Goal: Task Accomplishment & Management: Complete application form

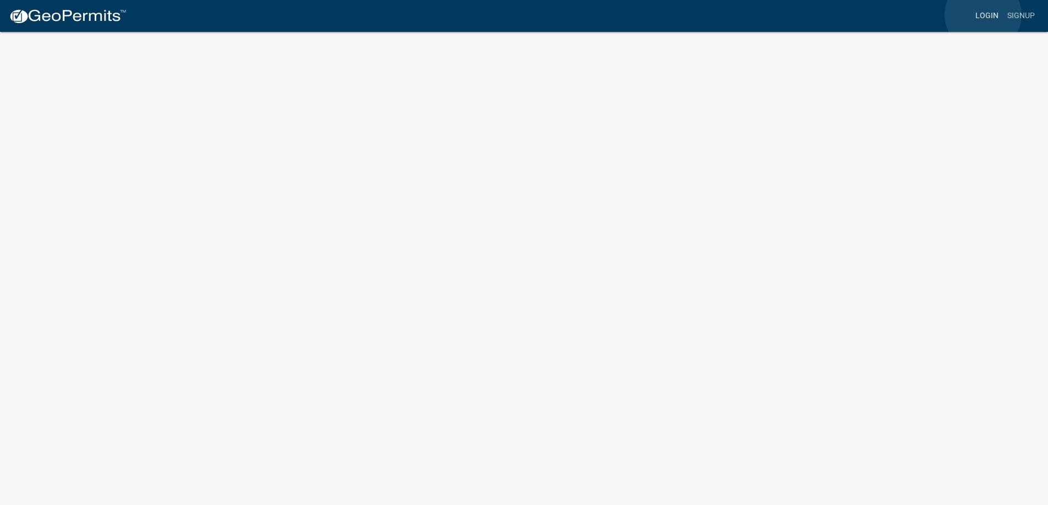
click at [983, 15] on link "Login" at bounding box center [987, 15] width 32 height 21
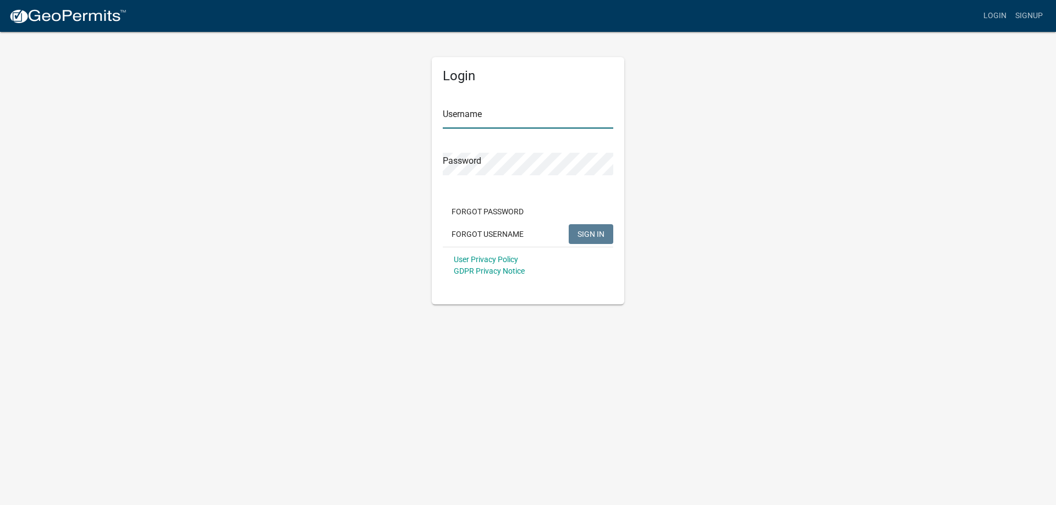
type input "langeroofing77"
click at [610, 223] on div "Forgot Password Forgot Username SIGN IN" at bounding box center [528, 224] width 170 height 45
click at [607, 225] on button "SIGN IN" at bounding box center [591, 234] width 45 height 20
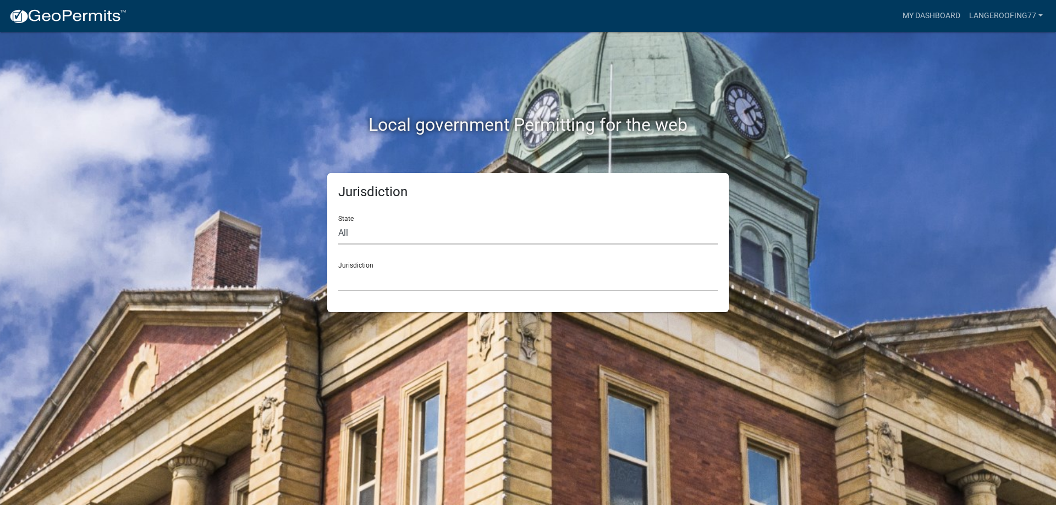
click at [360, 238] on select "All Colorado Georgia Indiana Iowa Kansas Minnesota Ohio South Carolina Wisconsin" at bounding box center [527, 233] width 379 height 23
select select "[US_STATE]"
click at [338, 222] on select "All Colorado Georgia Indiana Iowa Kansas Minnesota Ohio South Carolina Wisconsin" at bounding box center [527, 233] width 379 height 23
click at [373, 281] on select "City of Charlestown, Indiana City of Jeffersonville, Indiana City of Logansport…" at bounding box center [527, 280] width 379 height 23
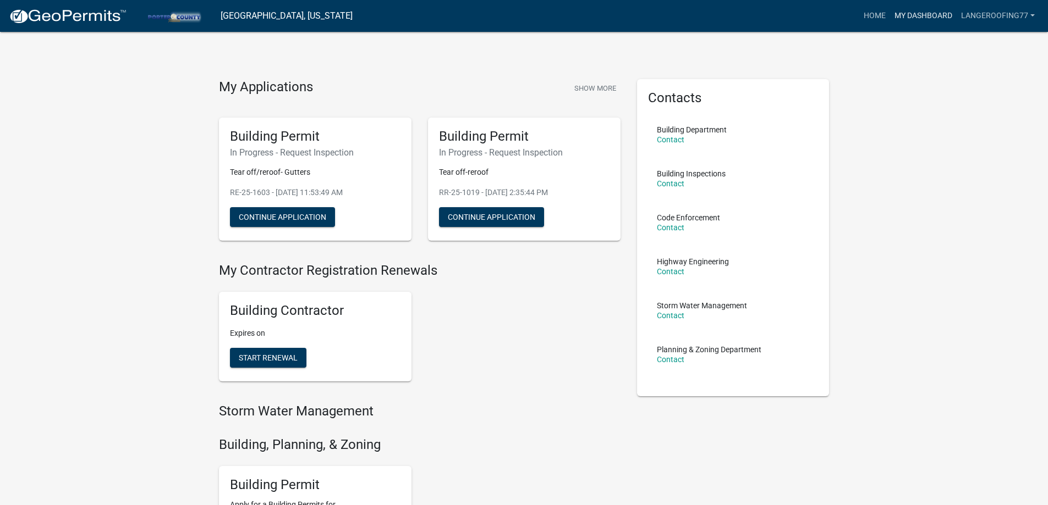
click at [927, 10] on link "My Dashboard" at bounding box center [923, 15] width 67 height 21
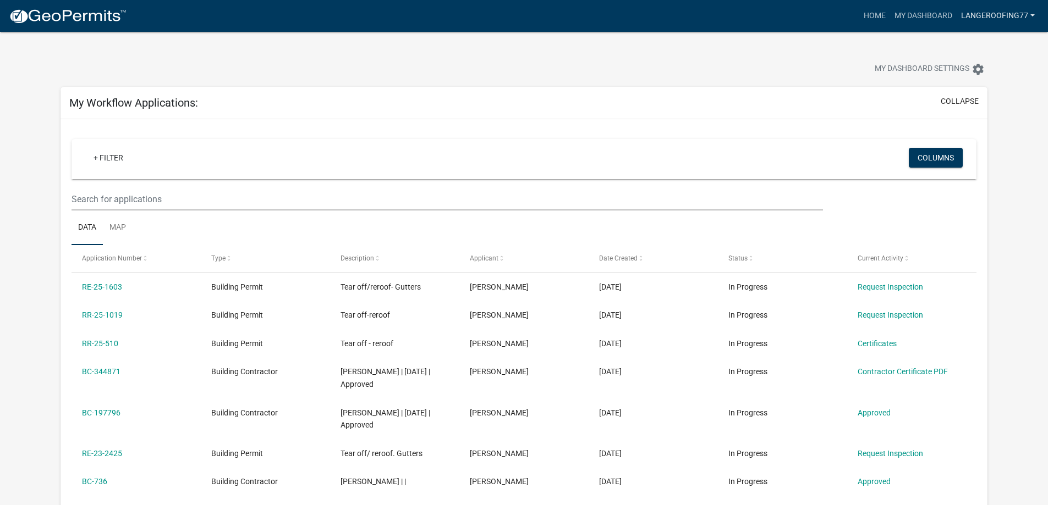
click at [1037, 14] on link "langeroofing77" at bounding box center [997, 15] width 82 height 21
click at [966, 44] on link "Account" at bounding box center [992, 45] width 94 height 26
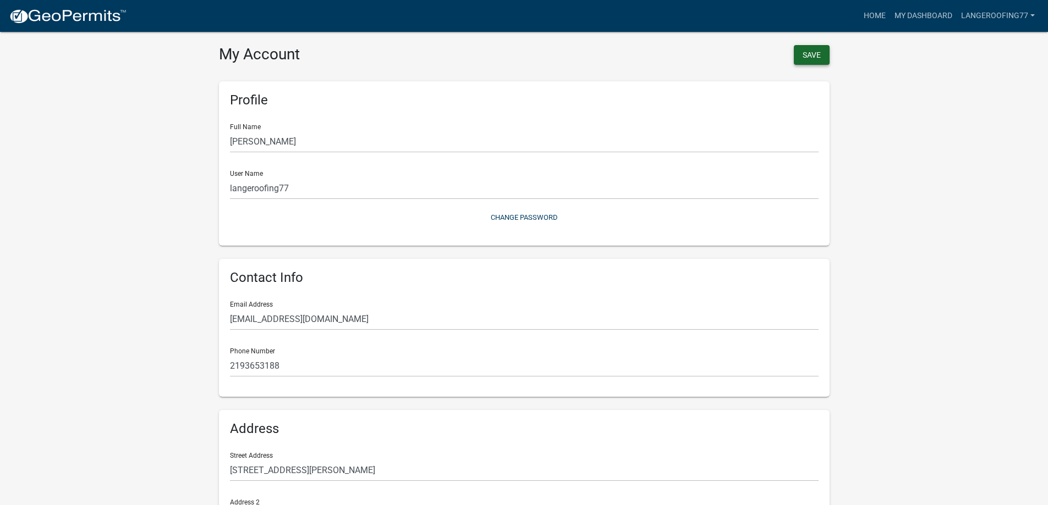
click at [812, 49] on button "Save" at bounding box center [811, 55] width 36 height 20
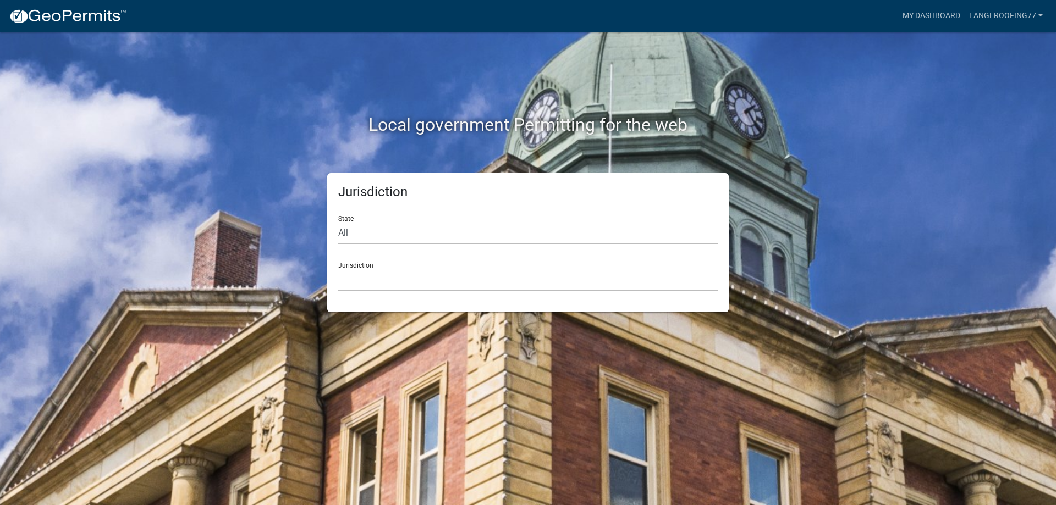
click at [365, 269] on select "[GEOGRAPHIC_DATA], [US_STATE] [GEOGRAPHIC_DATA], [US_STATE][PERSON_NAME][GEOGRA…" at bounding box center [527, 280] width 379 height 23
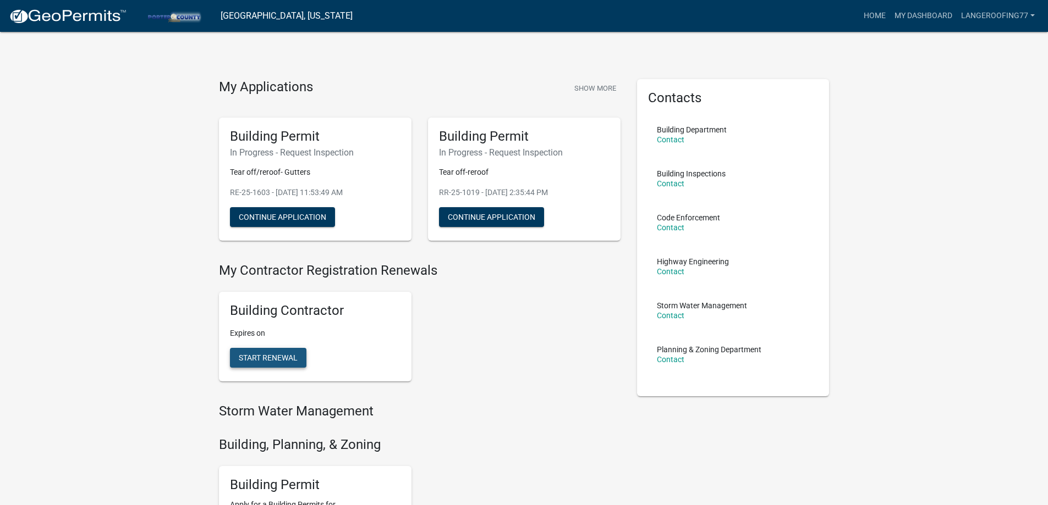
click at [276, 357] on span "Start Renewal" at bounding box center [268, 358] width 59 height 9
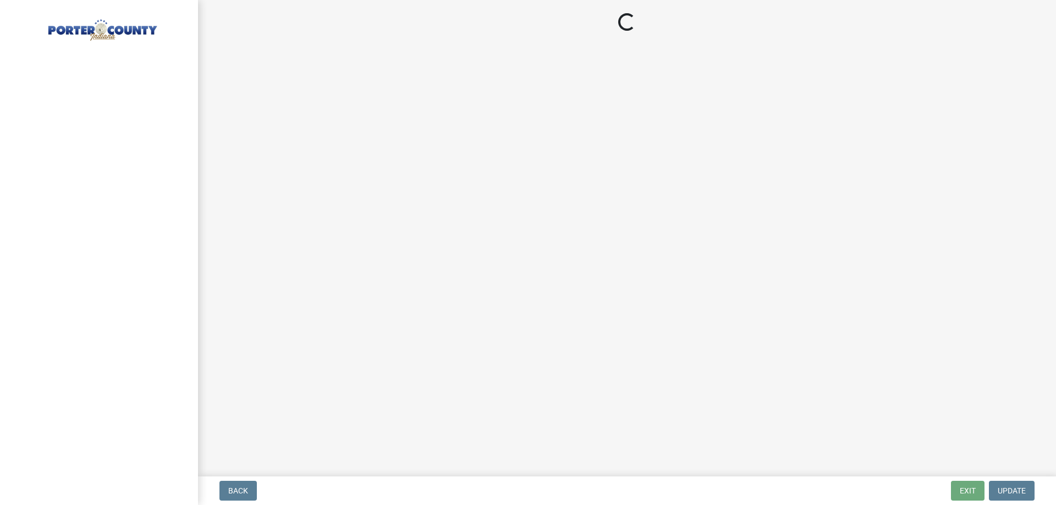
select select "IN"
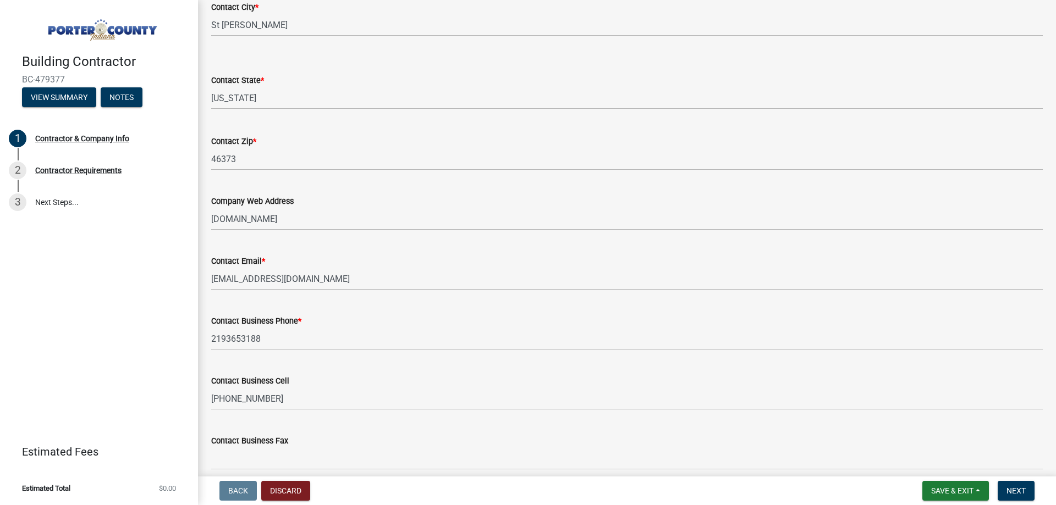
scroll to position [486, 0]
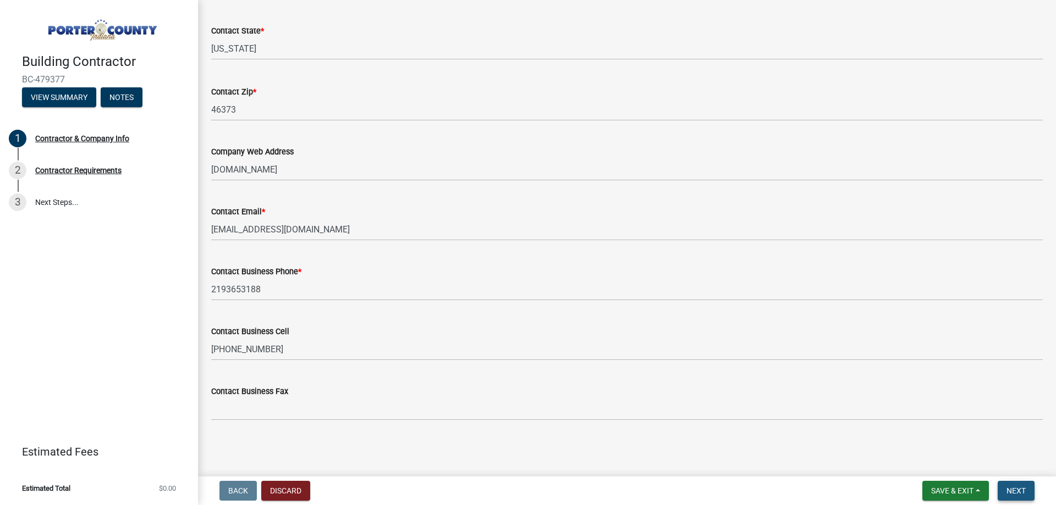
click at [1021, 493] on span "Next" at bounding box center [1015, 491] width 19 height 9
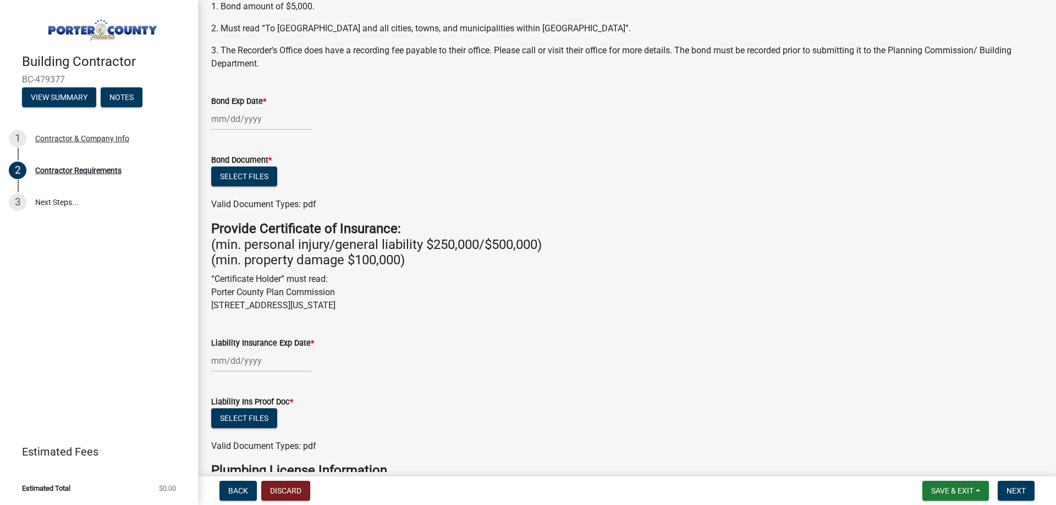
scroll to position [165, 0]
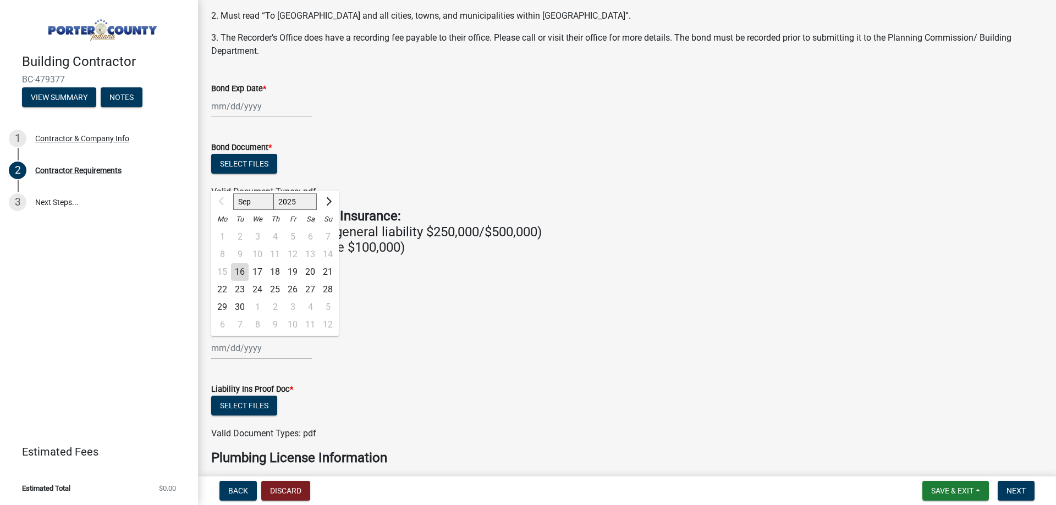
click at [227, 345] on div "Sep Oct Nov [DATE] 2026 2027 2028 2029 2030 2031 2032 2033 2034 2035 2036 2037 …" at bounding box center [261, 348] width 101 height 23
click at [505, 330] on div "Liability Insurance Exp Date *" at bounding box center [626, 330] width 831 height 13
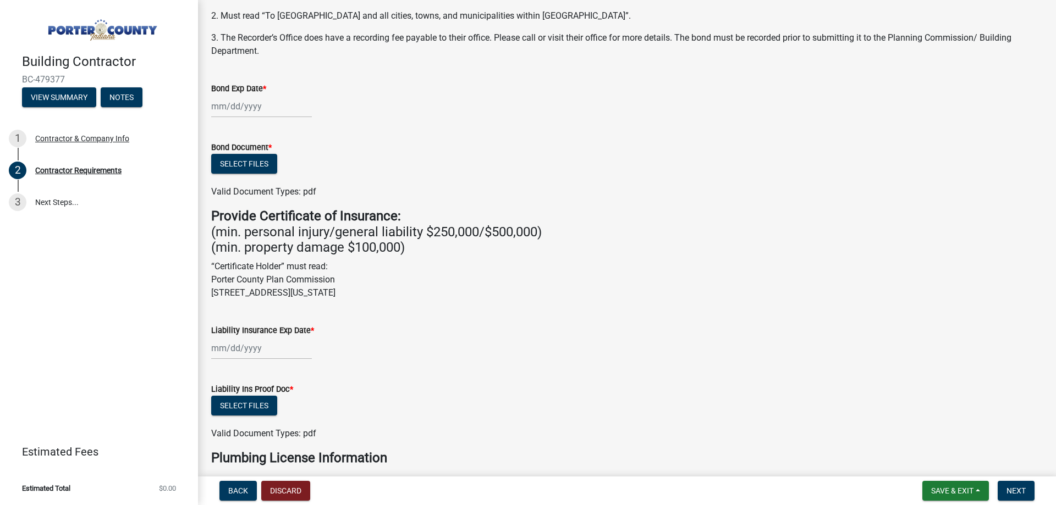
click at [253, 348] on div at bounding box center [261, 348] width 101 height 23
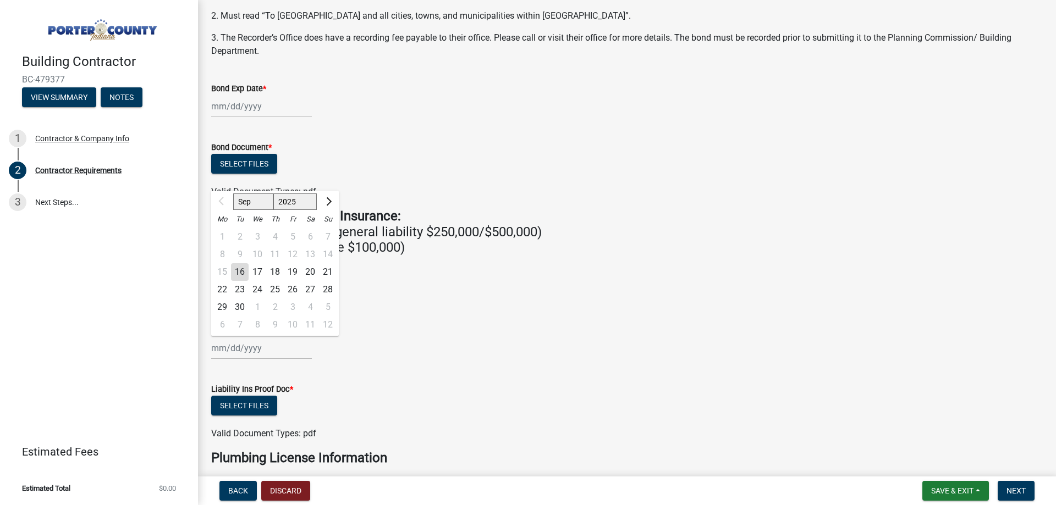
click at [296, 202] on select "2025 2026 2027 2028 2029 2030 2031 2032 2033 2034 2035 2036 2037 2038 2039 2040…" at bounding box center [295, 202] width 44 height 16
select select "2026"
click at [227, 272] on div "14" at bounding box center [222, 272] width 18 height 18
type input "[DATE]"
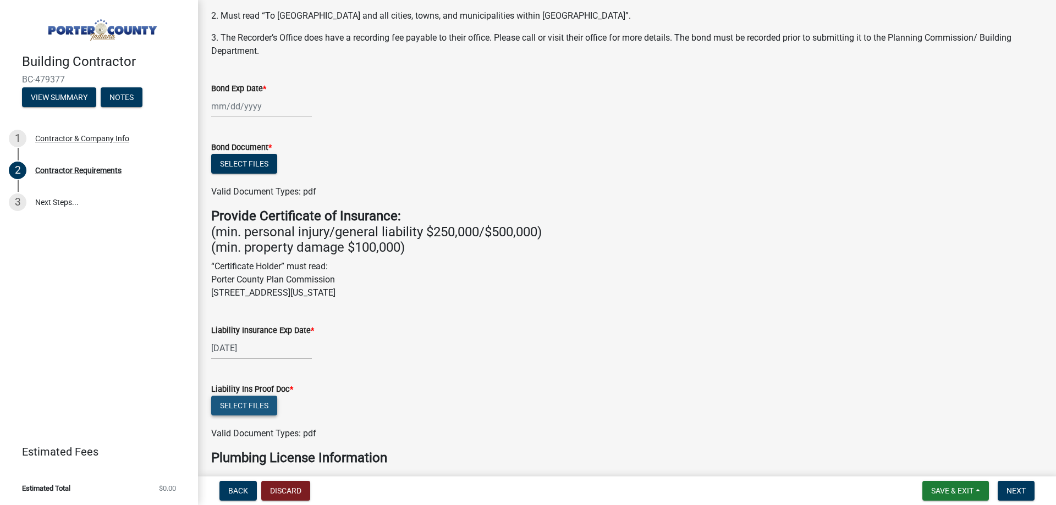
click at [248, 402] on button "Select files" at bounding box center [244, 406] width 66 height 20
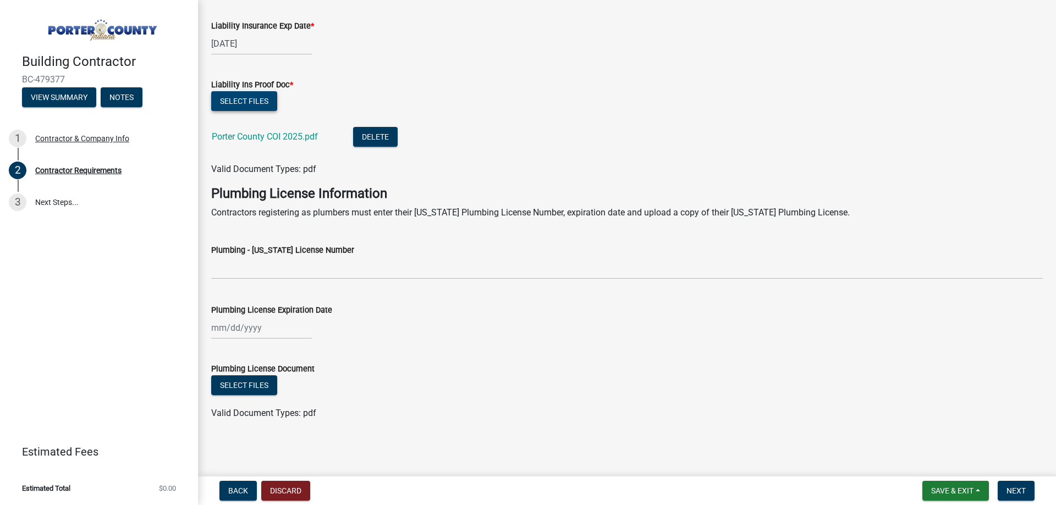
scroll to position [470, 0]
click at [1021, 495] on span "Next" at bounding box center [1015, 491] width 19 height 9
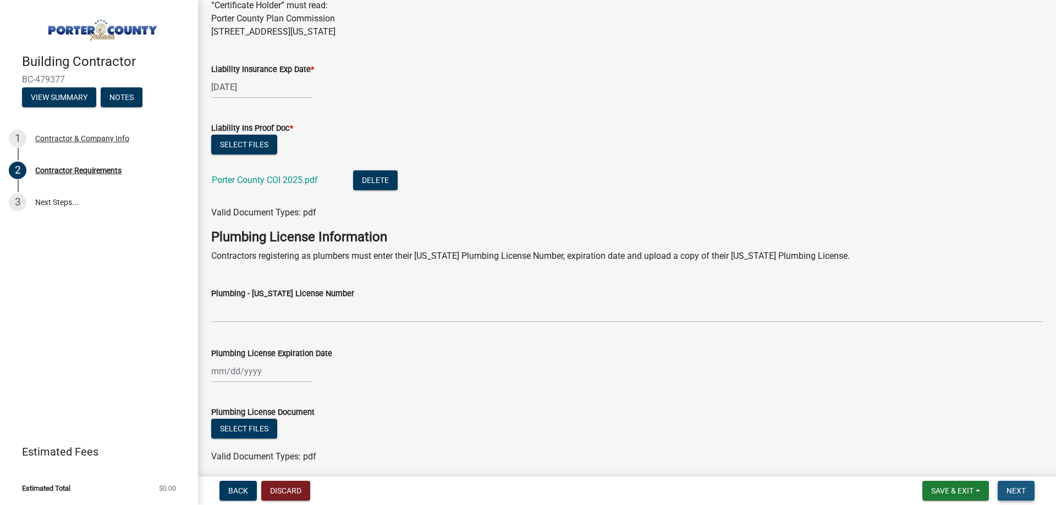
scroll to position [514, 0]
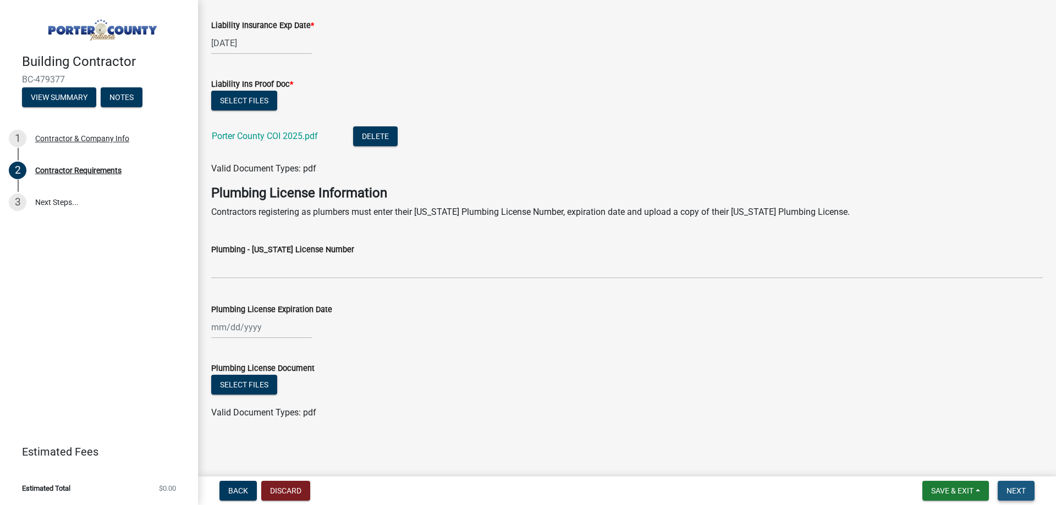
click at [1021, 495] on span "Next" at bounding box center [1015, 491] width 19 height 9
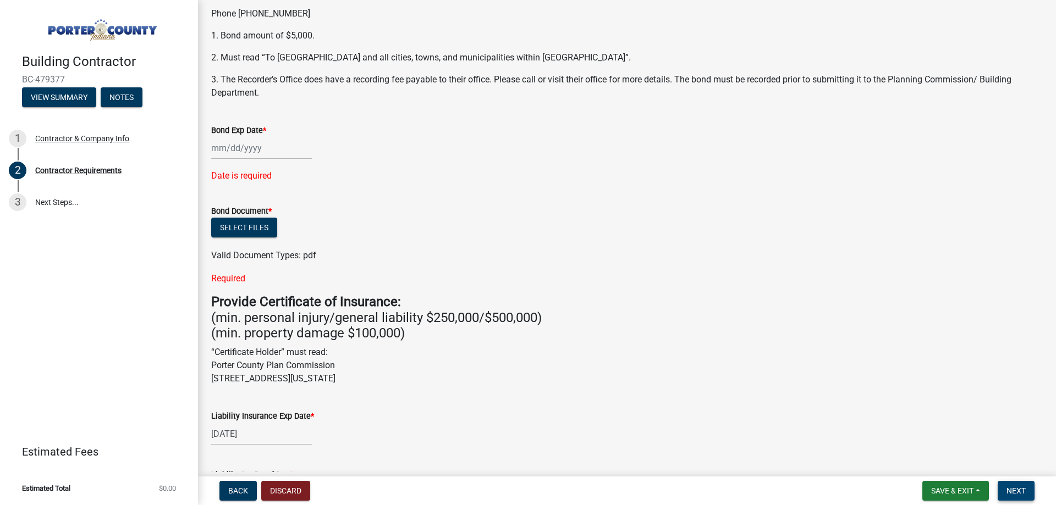
scroll to position [0, 0]
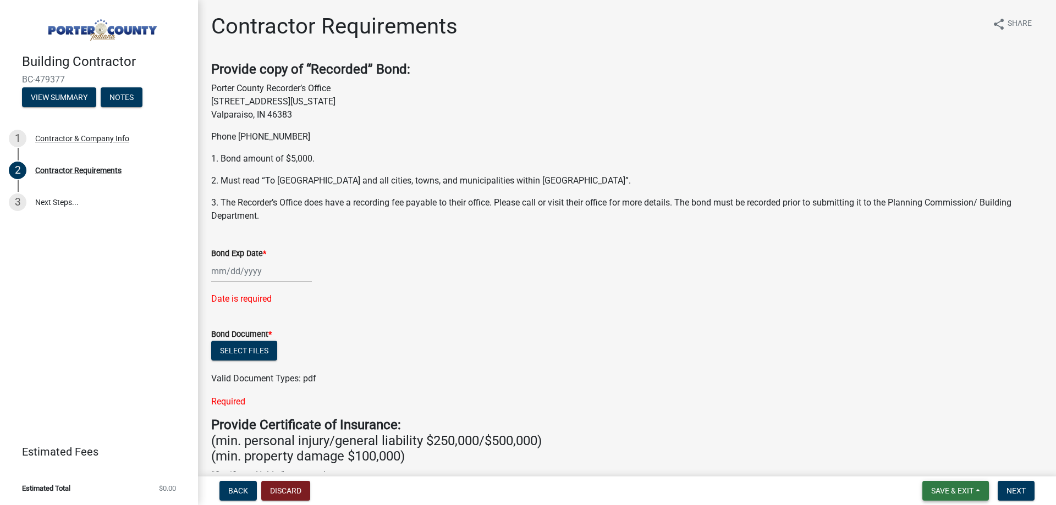
click at [938, 492] on span "Save & Exit" at bounding box center [952, 491] width 42 height 9
click at [940, 462] on button "Save & Exit" at bounding box center [945, 462] width 88 height 26
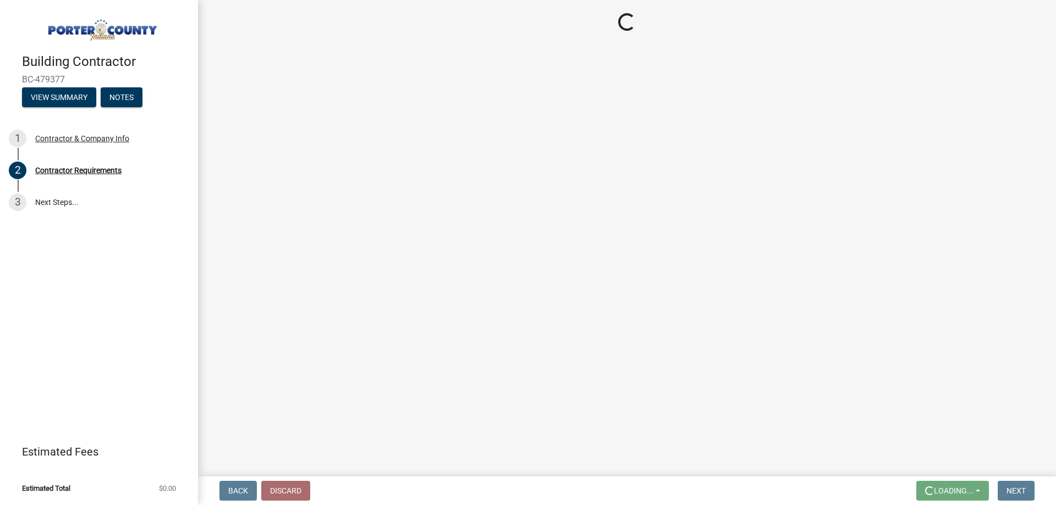
click at [940, 462] on main "Loading..." at bounding box center [627, 236] width 858 height 472
